Goal: Communication & Community: Participate in discussion

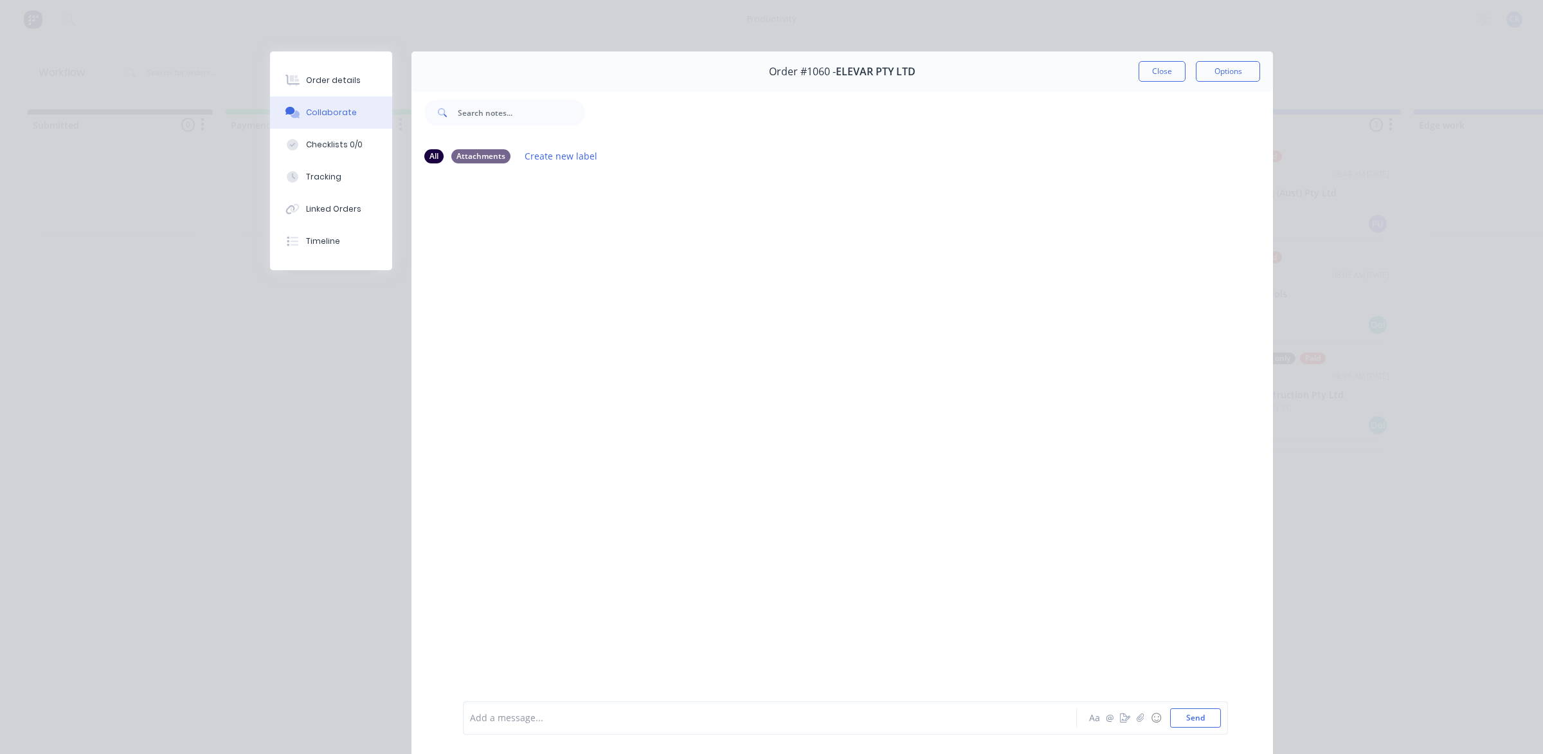
scroll to position [0, 966]
click at [567, 714] on div at bounding box center [752, 718] width 563 height 14
click at [556, 683] on div "@ben BK [PERSON_NAME] @ ☺ Send" at bounding box center [842, 718] width 862 height 72
click at [532, 716] on div "@ben" at bounding box center [752, 718] width 563 height 14
click at [546, 683] on div "@ben BK Ben Kelly Aa @ ☺ Send" at bounding box center [842, 718] width 862 height 72
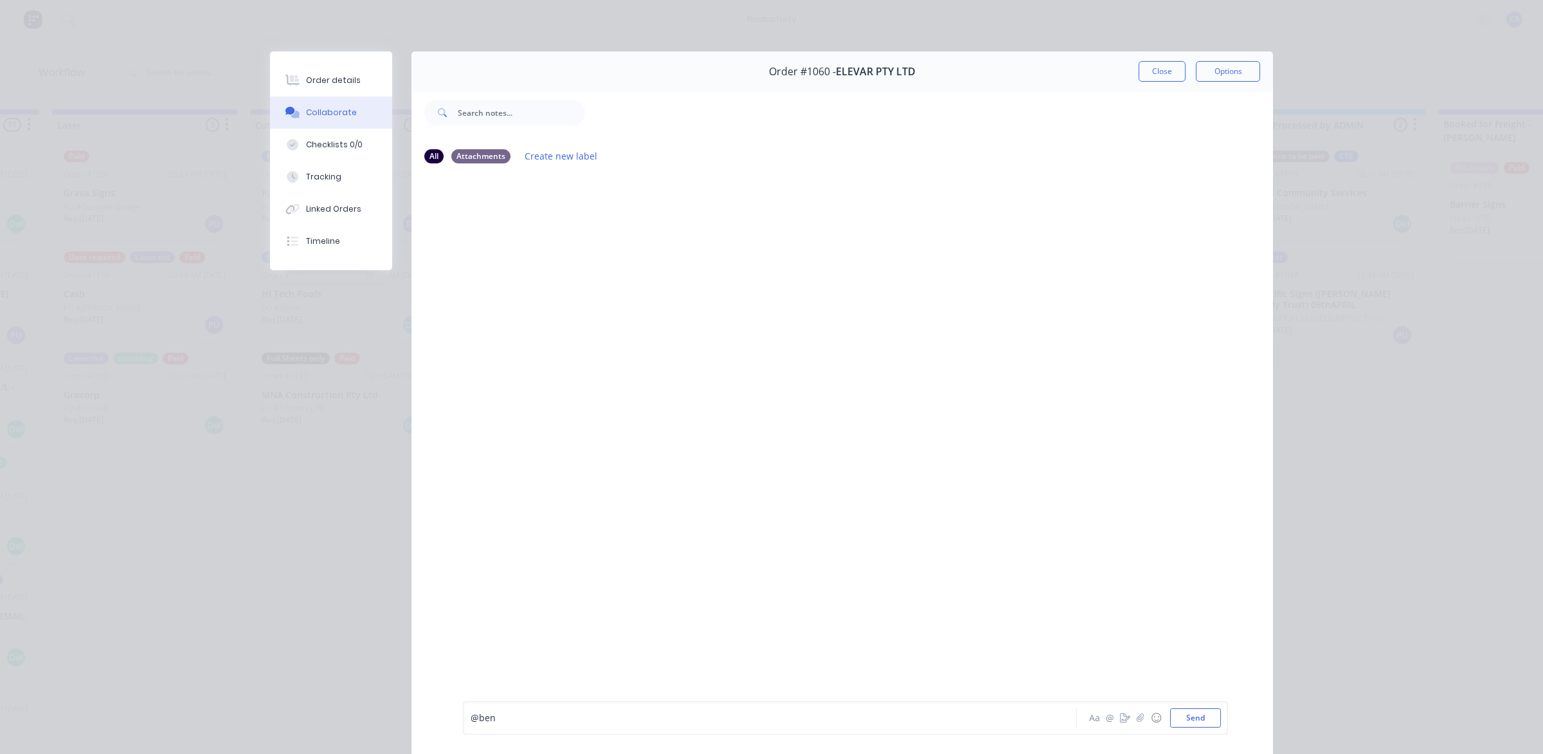
click at [532, 721] on div "@ben" at bounding box center [752, 718] width 563 height 14
click at [557, 720] on div "@Ben" at bounding box center [752, 718] width 563 height 14
click at [1199, 717] on button "Send" at bounding box center [1195, 717] width 51 height 19
click at [946, 714] on div at bounding box center [752, 718] width 563 height 14
click at [557, 721] on div "@Kimberley" at bounding box center [752, 718] width 563 height 14
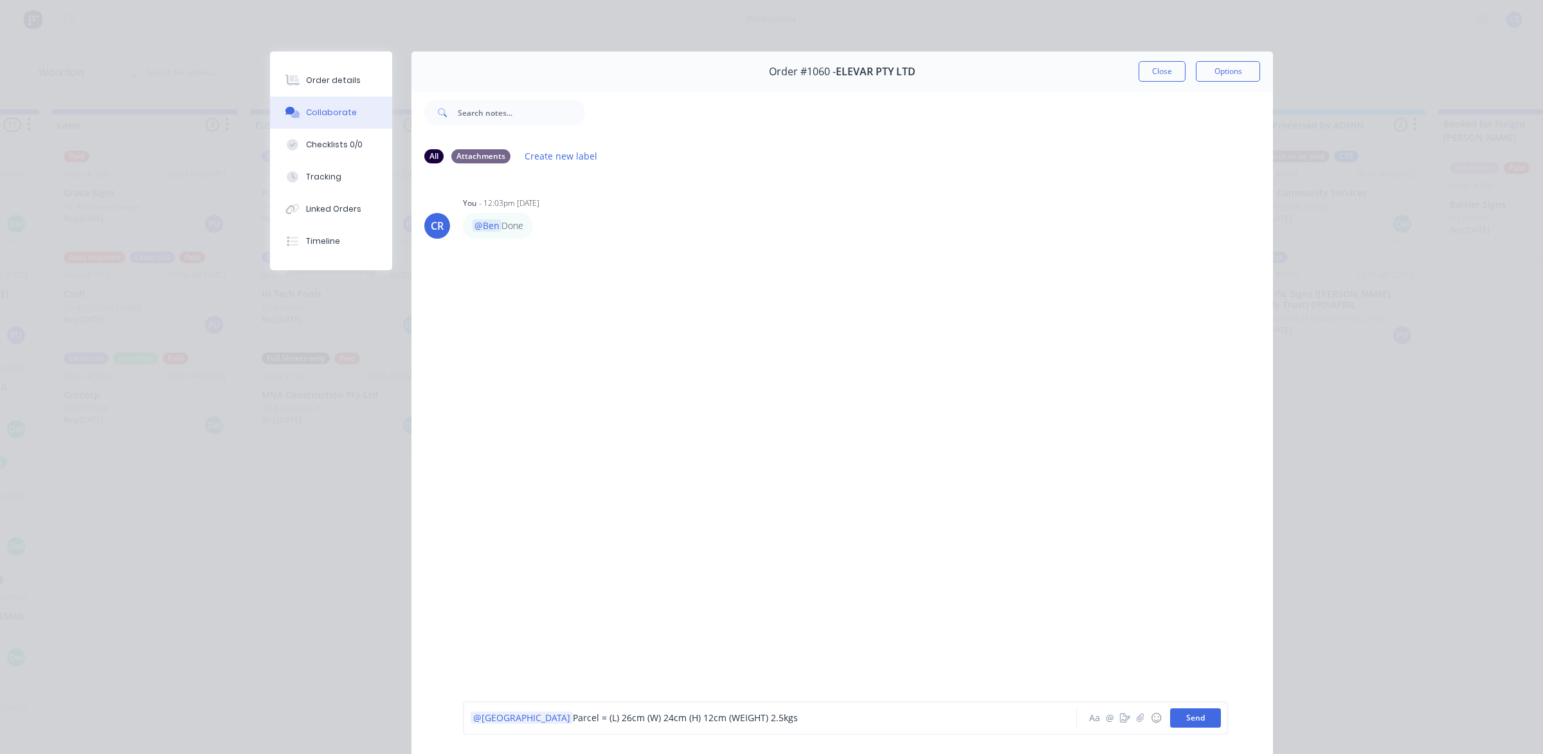
click at [1195, 712] on button "Send" at bounding box center [1195, 717] width 51 height 19
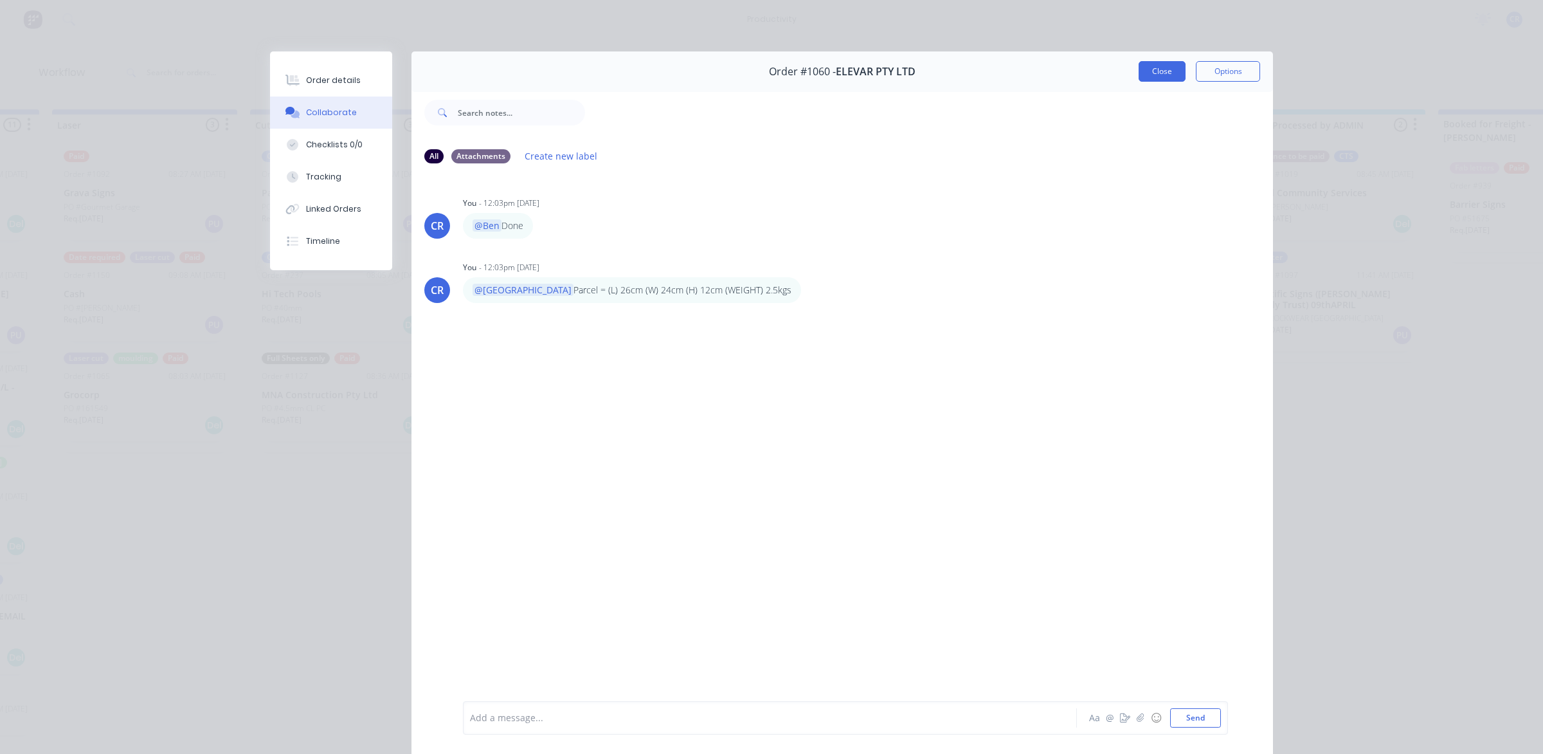
click at [1140, 63] on button "Close" at bounding box center [1162, 71] width 47 height 21
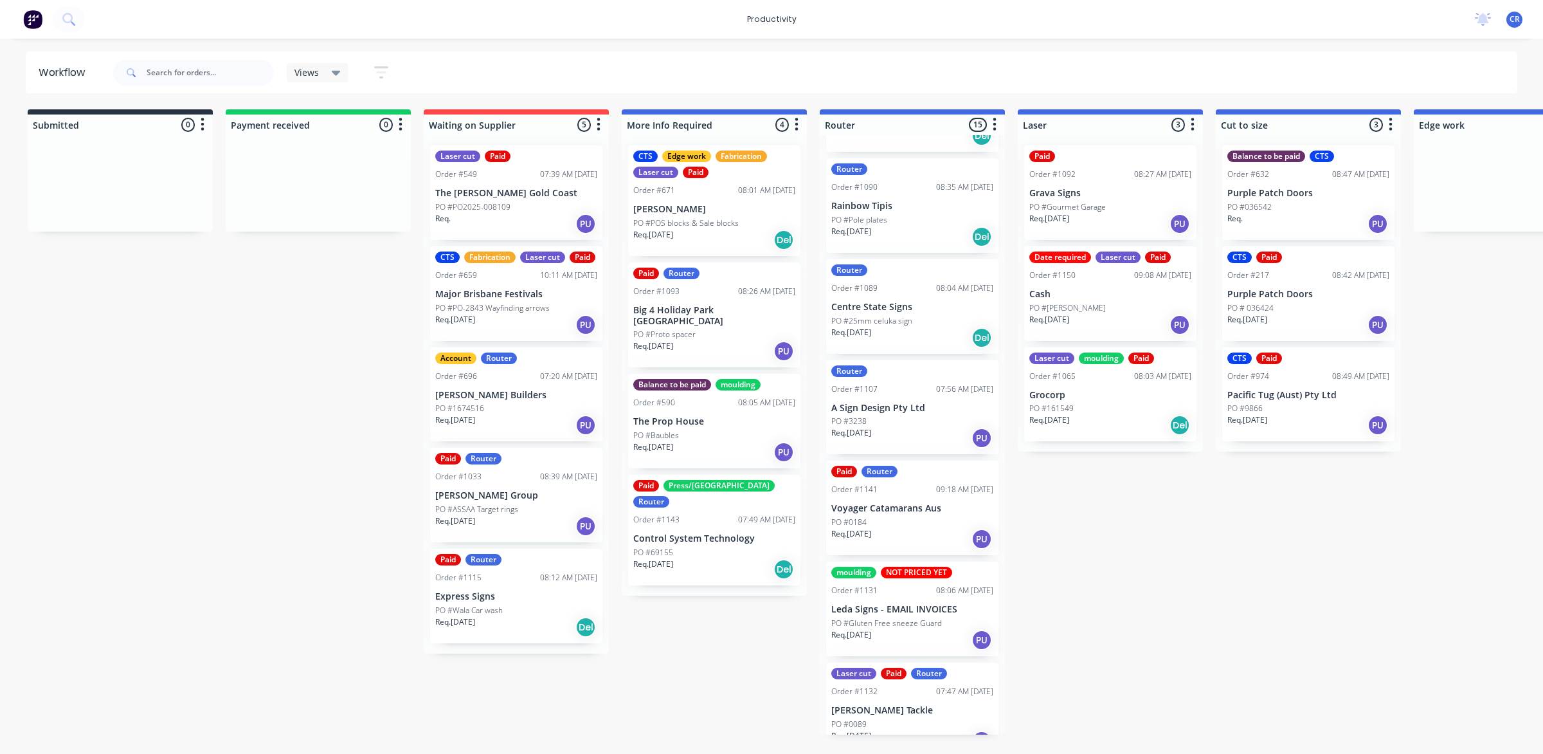
scroll to position [959, 0]
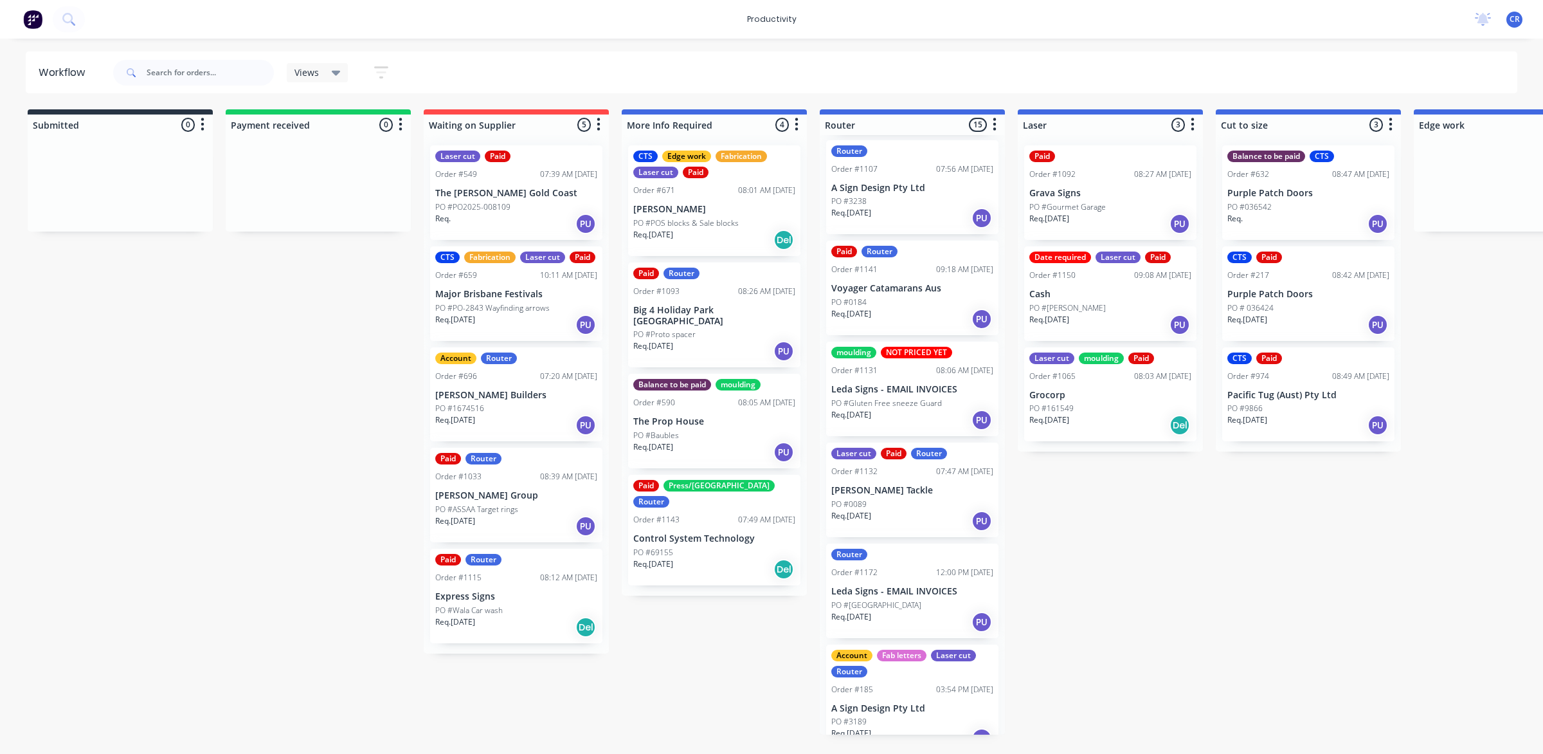
click at [916, 586] on p "Leda Signs - EMAIL INVOICES" at bounding box center [912, 591] width 162 height 11
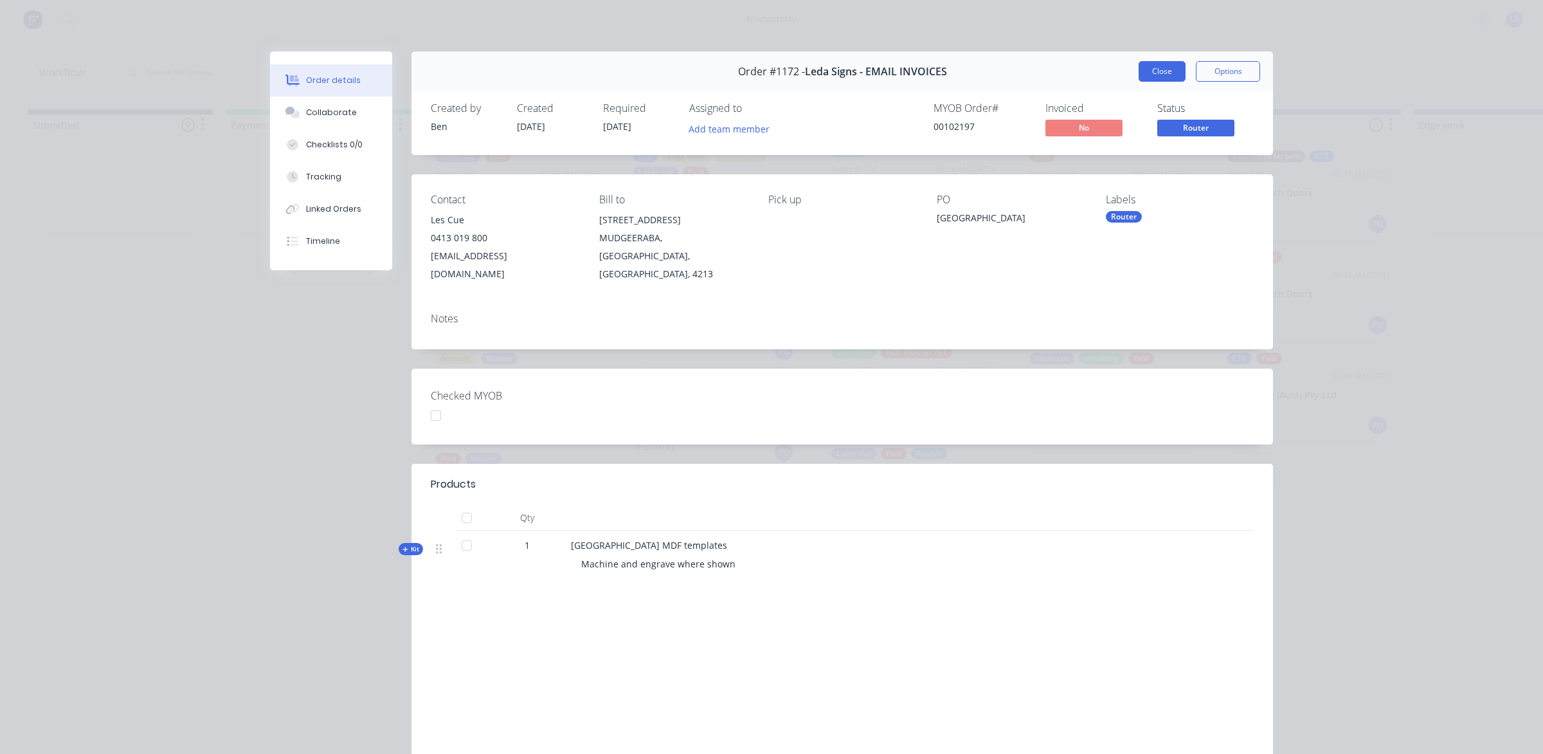
click at [1139, 74] on button "Close" at bounding box center [1162, 71] width 47 height 21
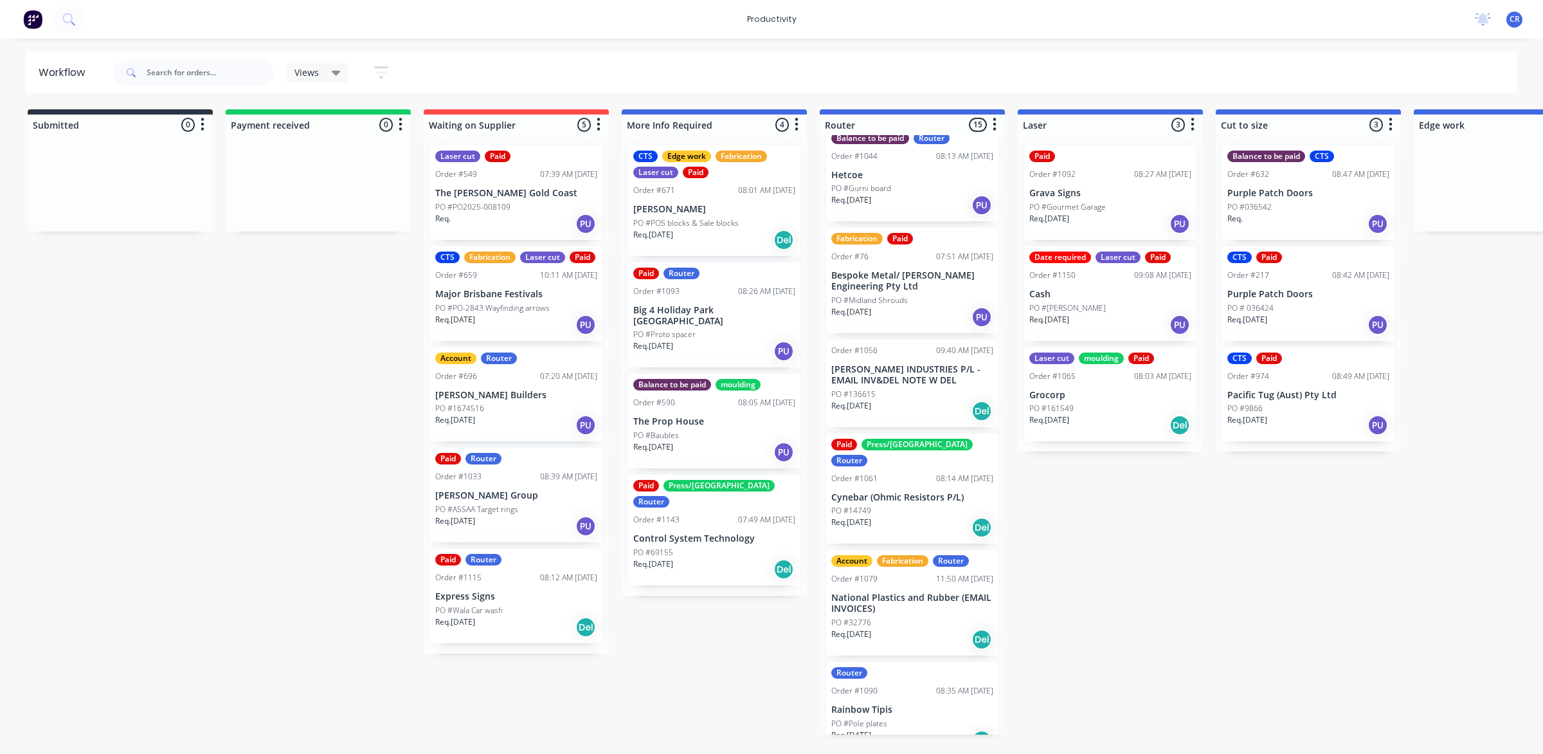
scroll to position [0, 0]
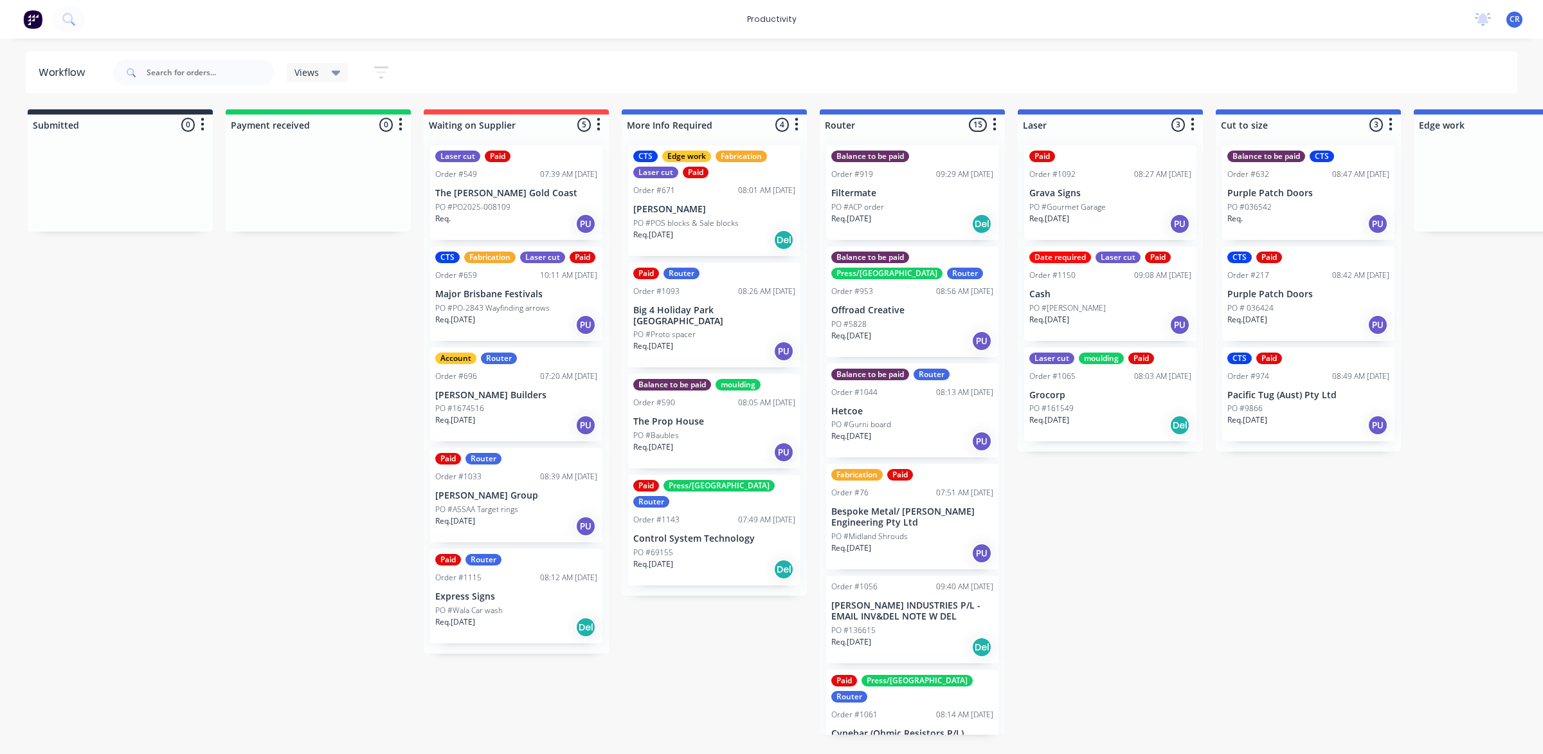
click at [910, 422] on div "PO #Gurni board" at bounding box center [912, 425] width 162 height 12
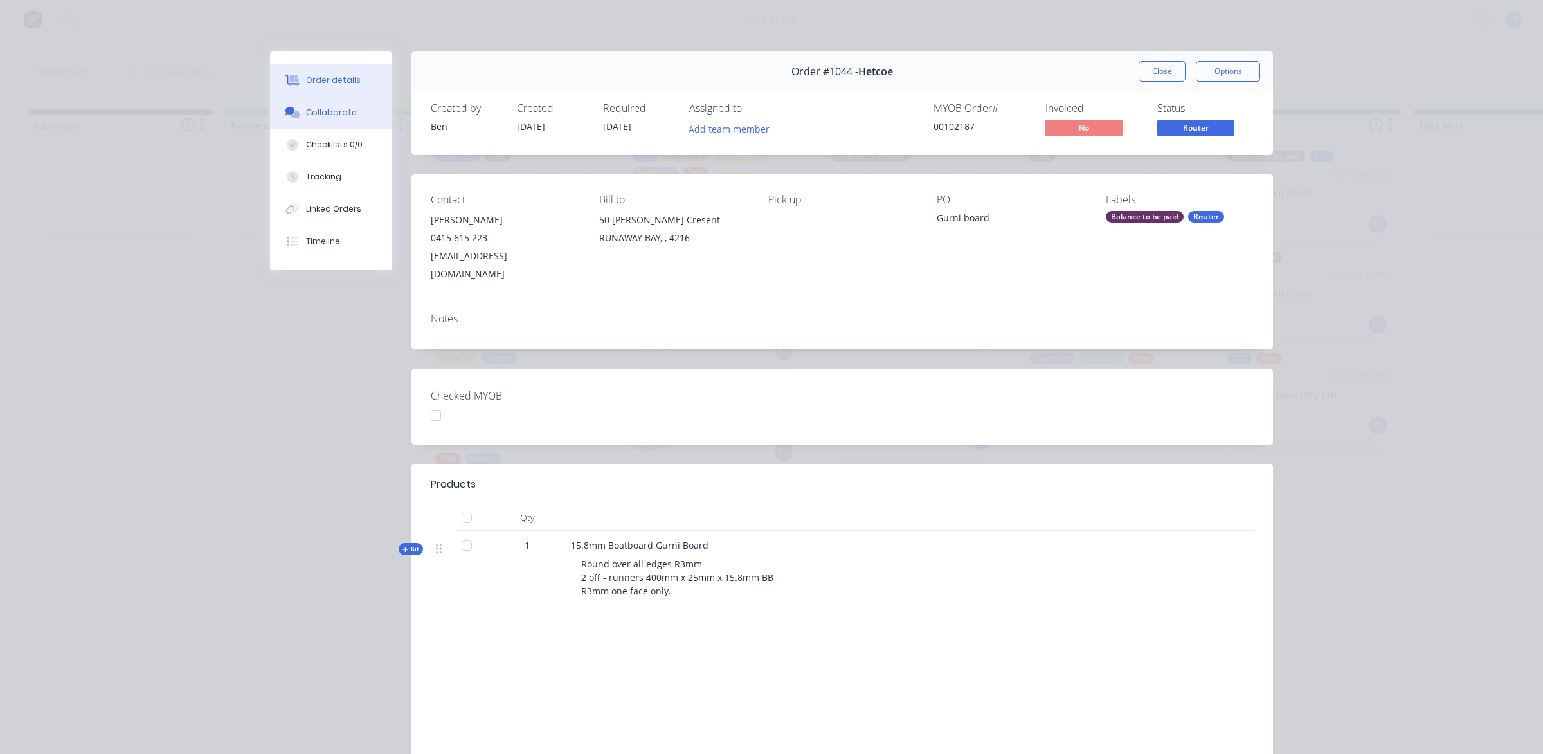
click at [372, 117] on button "Collaborate" at bounding box center [331, 112] width 122 height 32
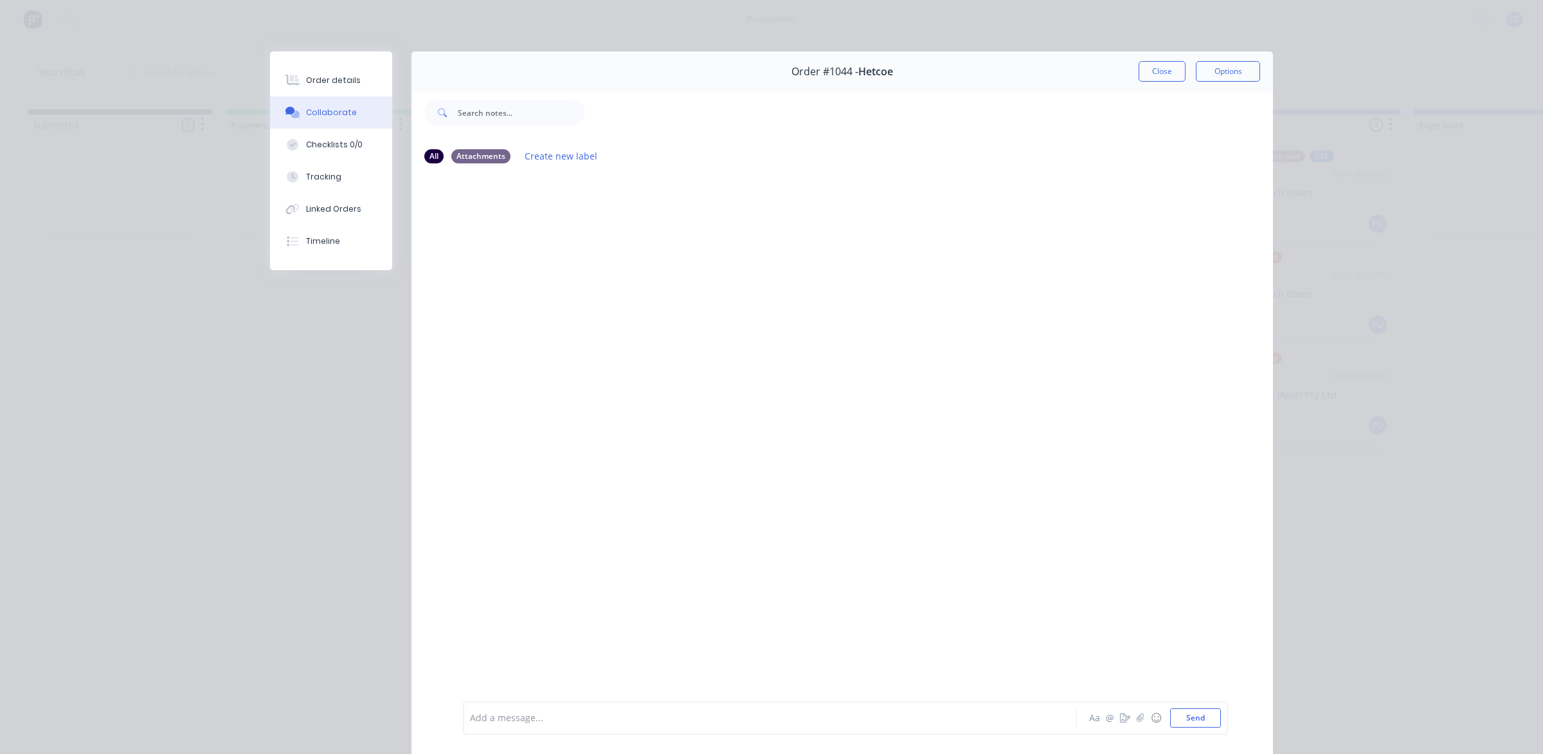
click at [297, 60] on div "Order details Collaborate Checklists 0/0 Tracking Linked Orders Timeline" at bounding box center [331, 160] width 122 height 219
click at [332, 96] on button "Collaborate" at bounding box center [331, 112] width 122 height 32
click at [338, 80] on div "Order details" at bounding box center [333, 81] width 55 height 12
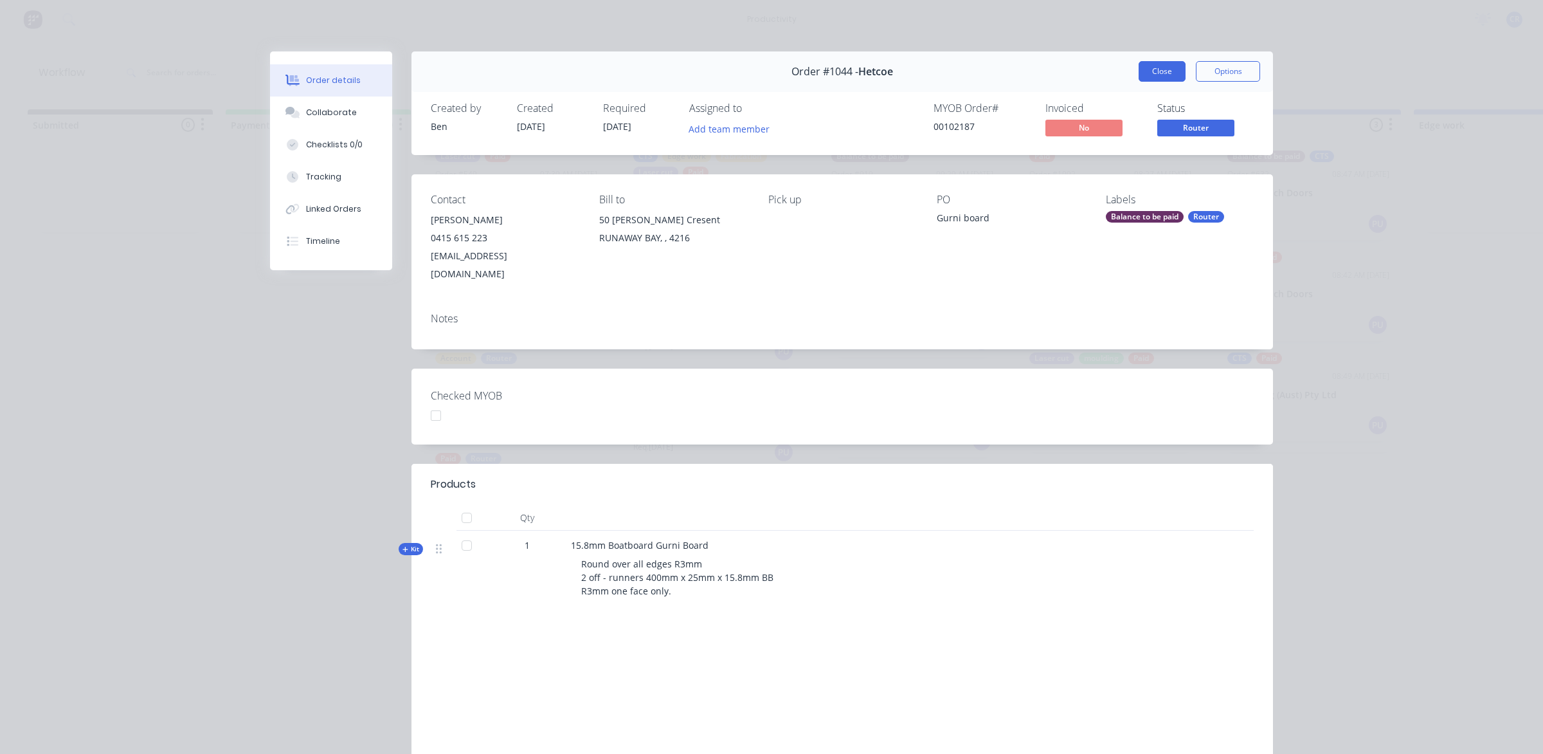
click at [1146, 71] on button "Close" at bounding box center [1162, 71] width 47 height 21
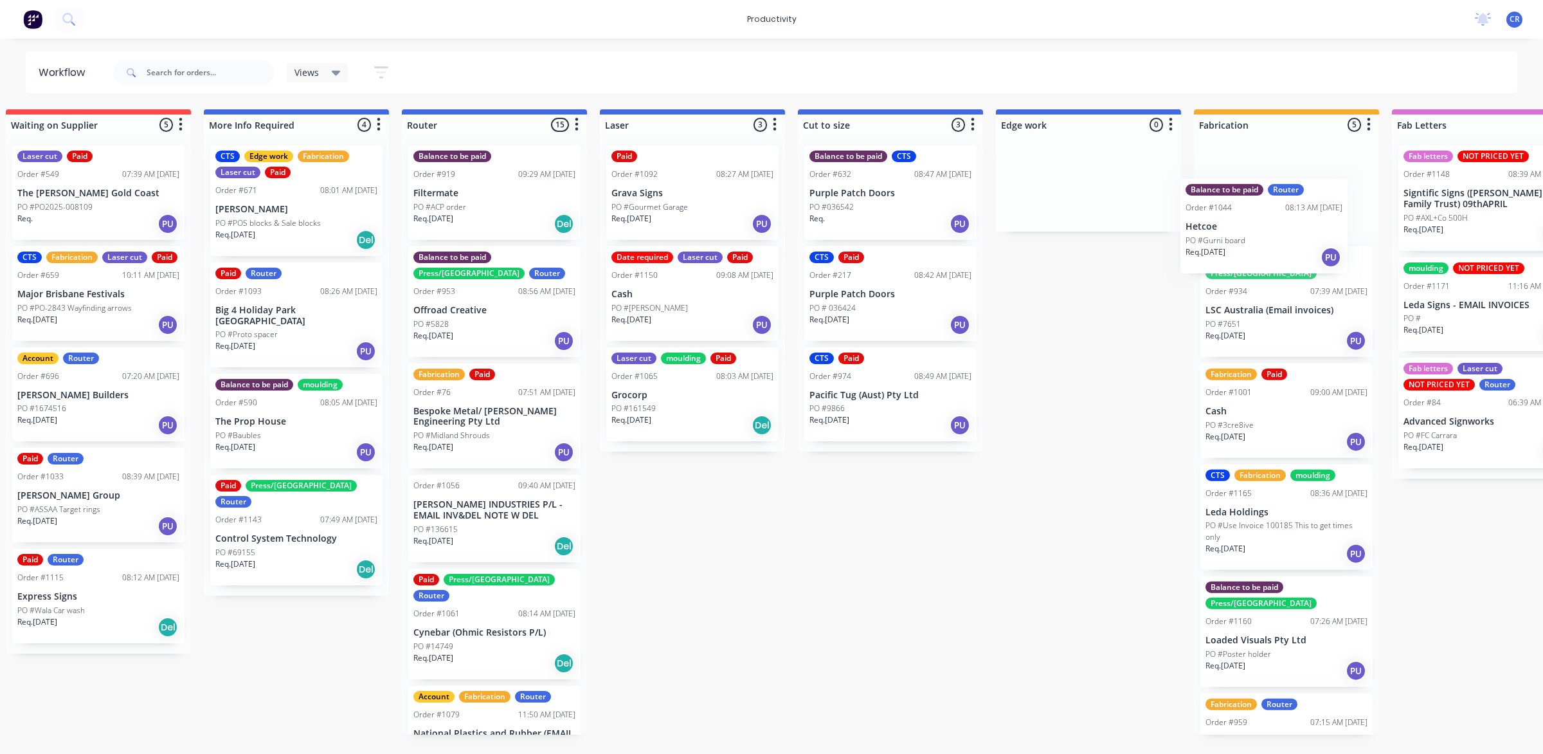
scroll to position [0, 419]
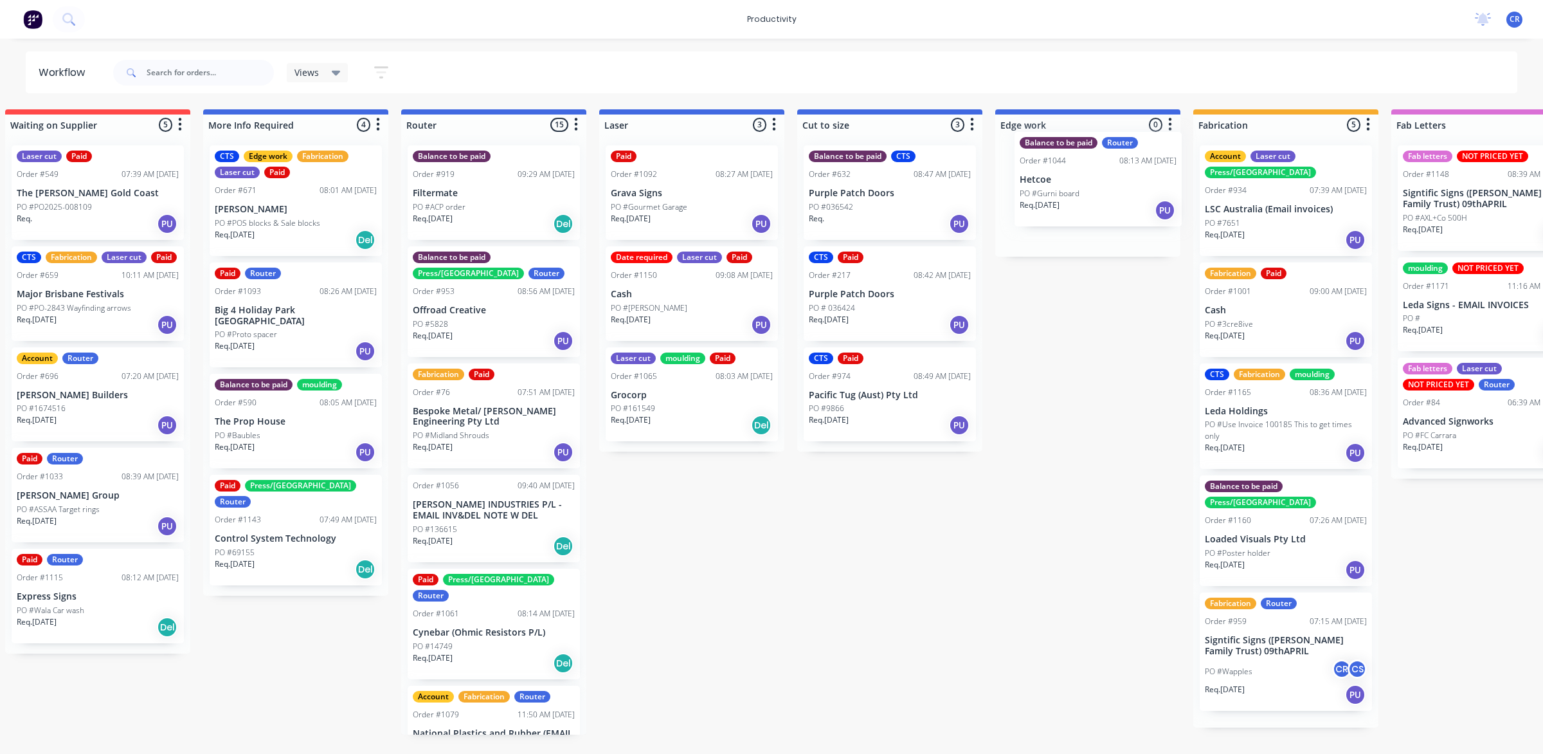
drag, startPoint x: 895, startPoint y: 423, endPoint x: 1065, endPoint y: 191, distance: 287.9
click at [1065, 191] on div "Submitted 0 Sort By Created date Required date Order number Customer name Most …" at bounding box center [1110, 421] width 3076 height 625
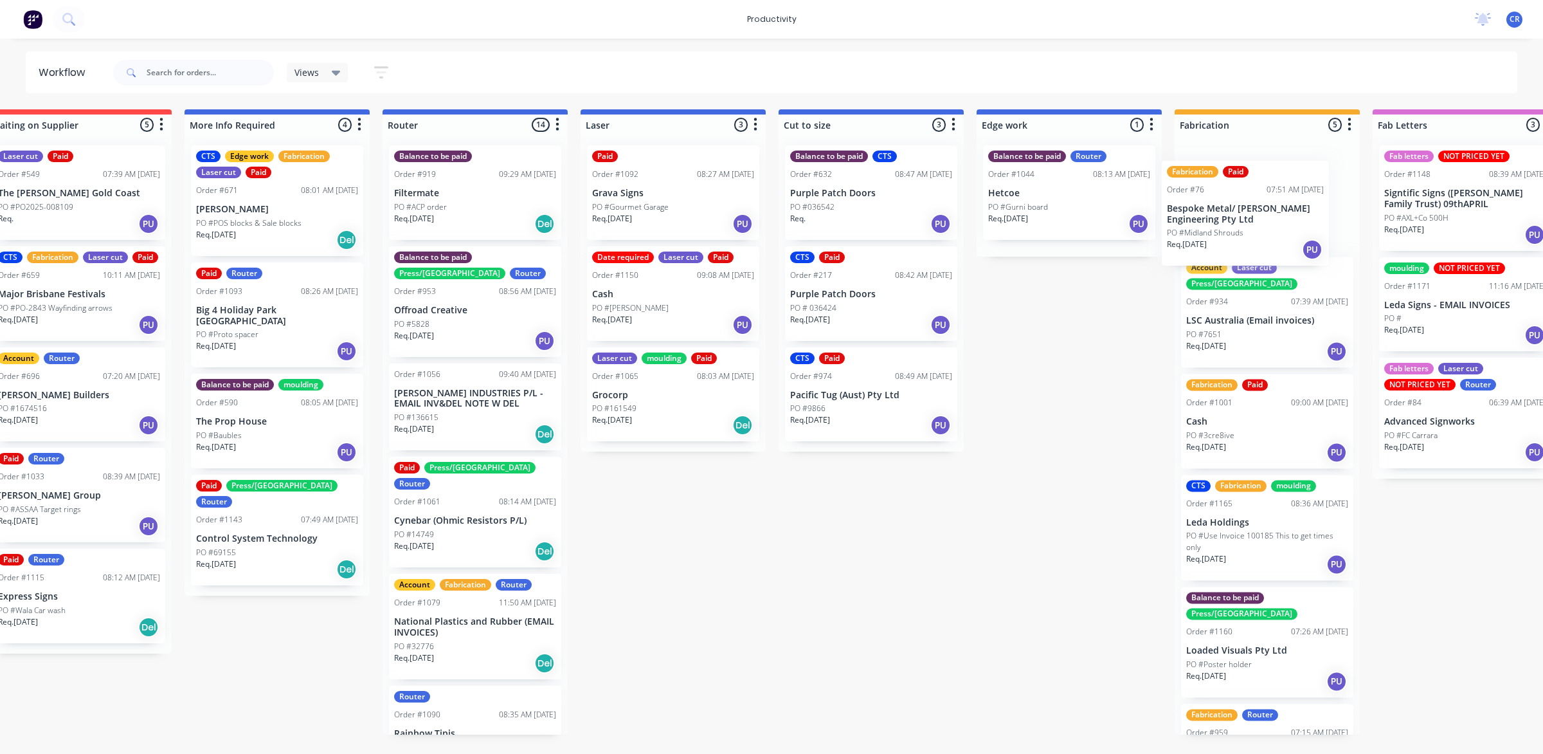
drag, startPoint x: 474, startPoint y: 426, endPoint x: 1236, endPoint y: 224, distance: 788.3
click at [1236, 224] on div "Submitted 0 Sort By Created date Required date Order number Customer name Most …" at bounding box center [1091, 421] width 3076 height 625
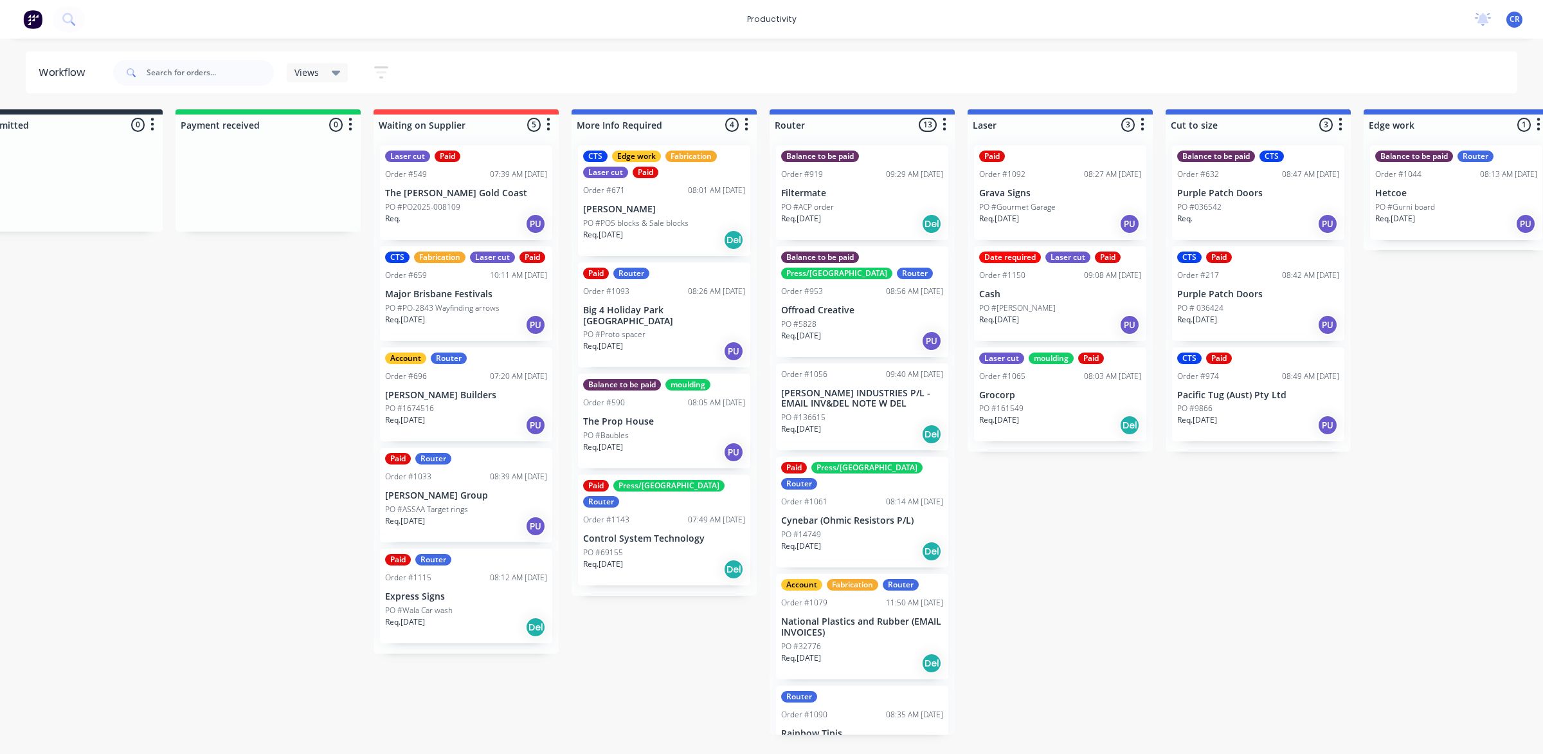
scroll to position [0, 39]
